Goal: Task Accomplishment & Management: Manage account settings

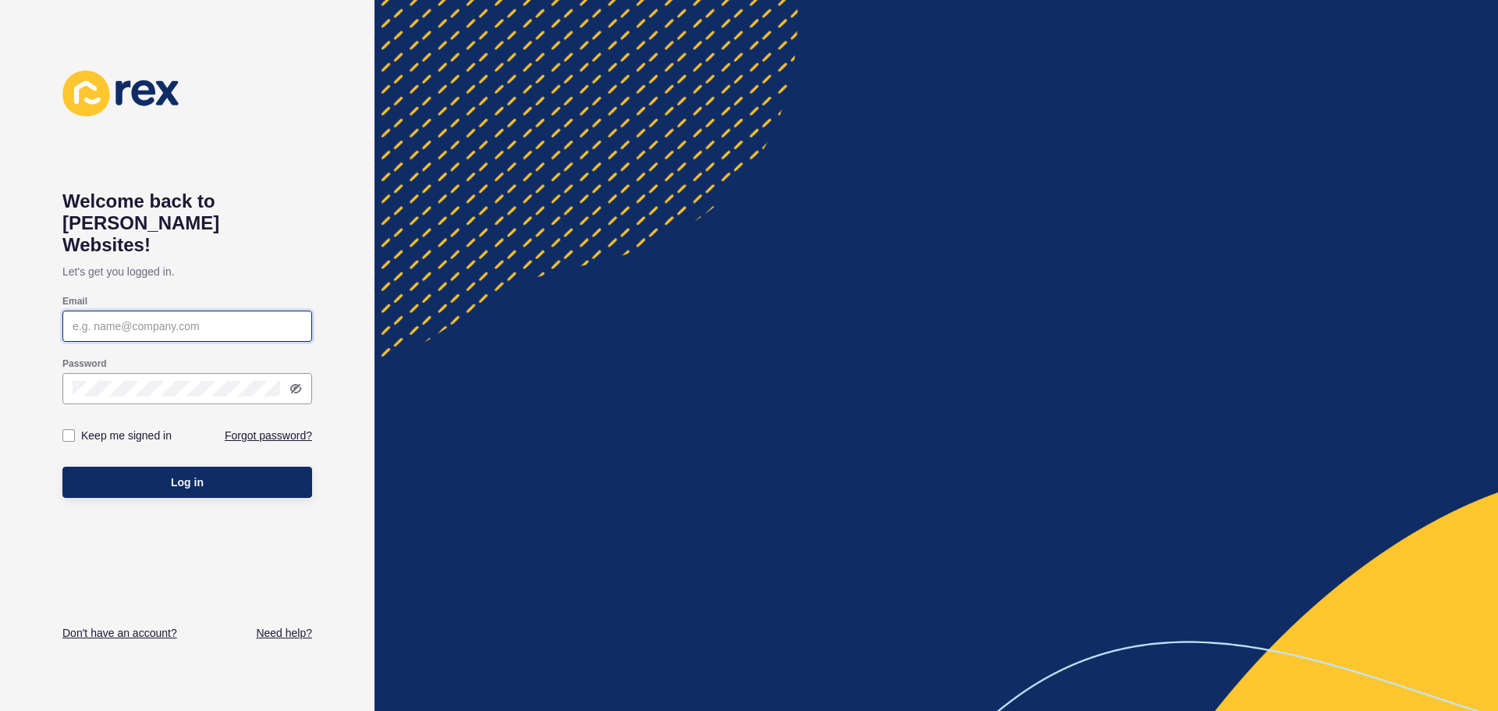
click at [158, 318] on input "Email" at bounding box center [187, 326] width 229 height 16
click at [184, 311] on div at bounding box center [187, 326] width 250 height 31
paste input "[EMAIL_ADDRESS][DOMAIN_NAME]"
type input "[EMAIL_ADDRESS][DOMAIN_NAME]"
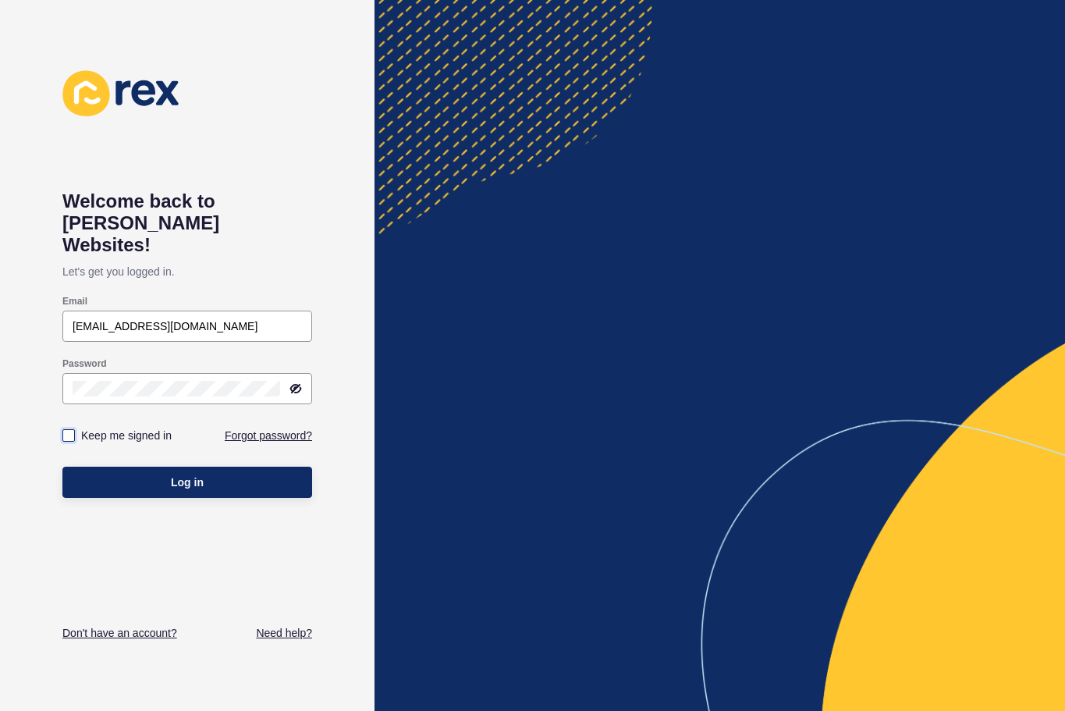
click at [67, 429] on label at bounding box center [68, 435] width 12 height 12
click at [67, 431] on input "Keep me signed in" at bounding box center [71, 436] width 10 height 10
checkbox input "true"
click at [179, 474] on span "Log in" at bounding box center [187, 482] width 33 height 16
